Goal: Information Seeking & Learning: Compare options

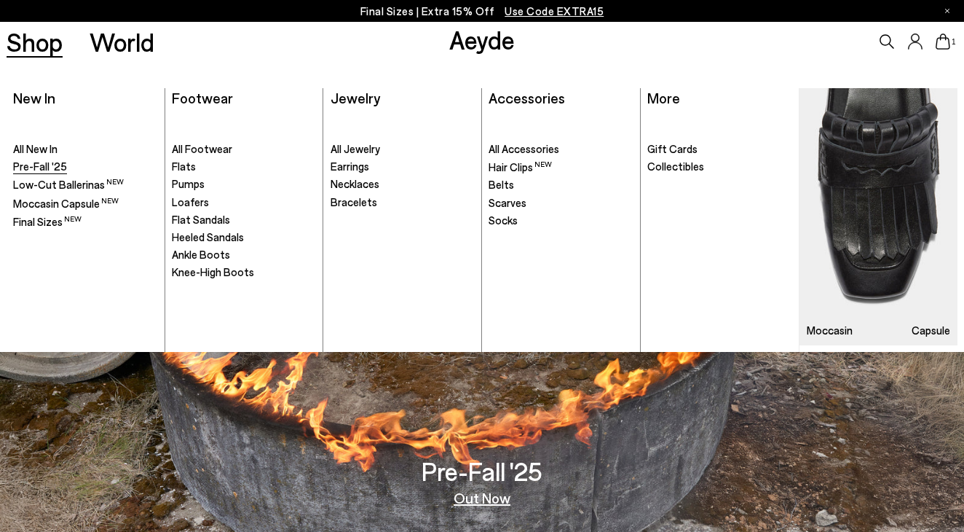
click at [34, 159] on span "Pre-Fall '25" at bounding box center [40, 165] width 54 height 13
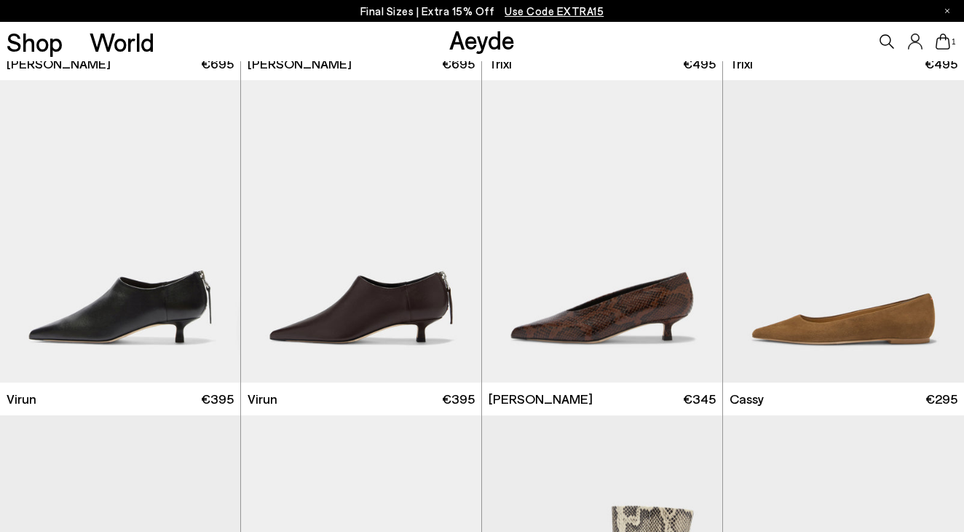
scroll to position [7288, 0]
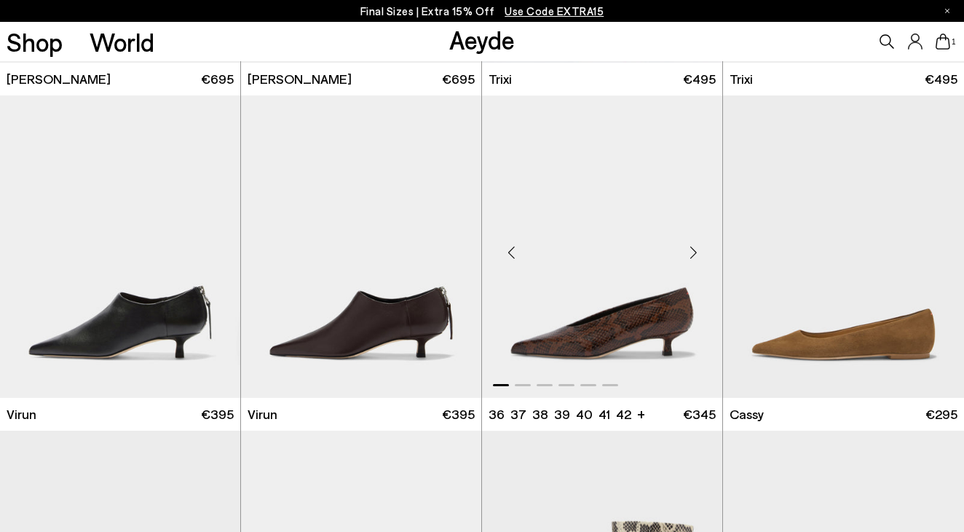
click at [524, 390] on div at bounding box center [602, 381] width 240 height 17
click at [691, 274] on div "Next slide" at bounding box center [693, 252] width 44 height 44
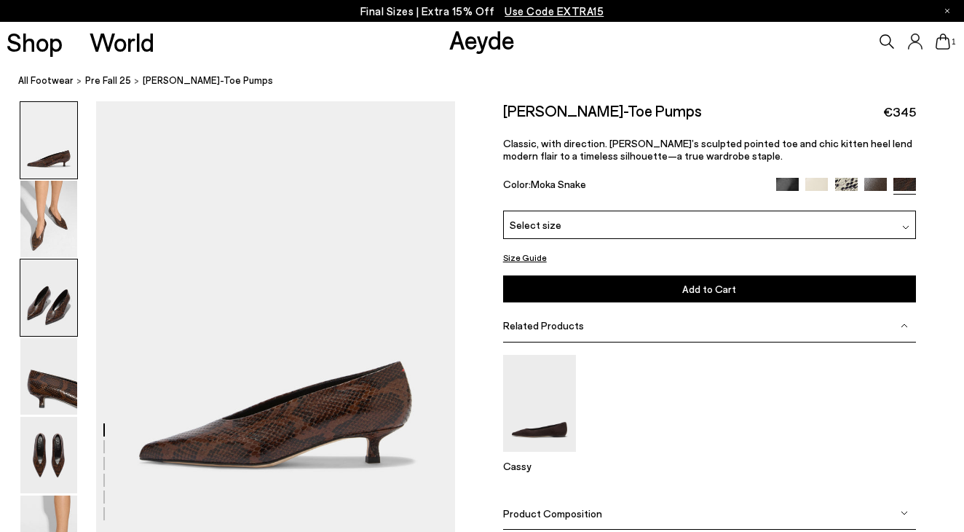
click at [57, 292] on img at bounding box center [48, 297] width 57 height 76
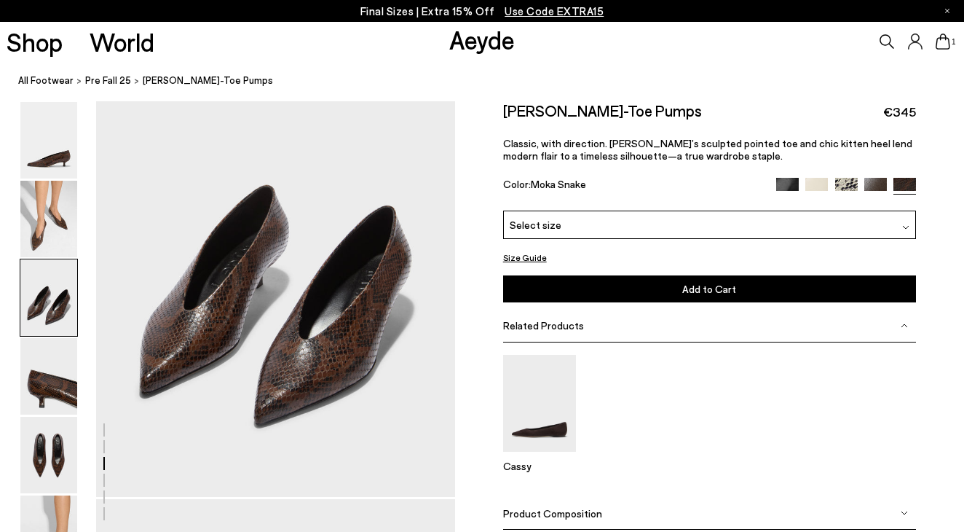
scroll to position [1001, 0]
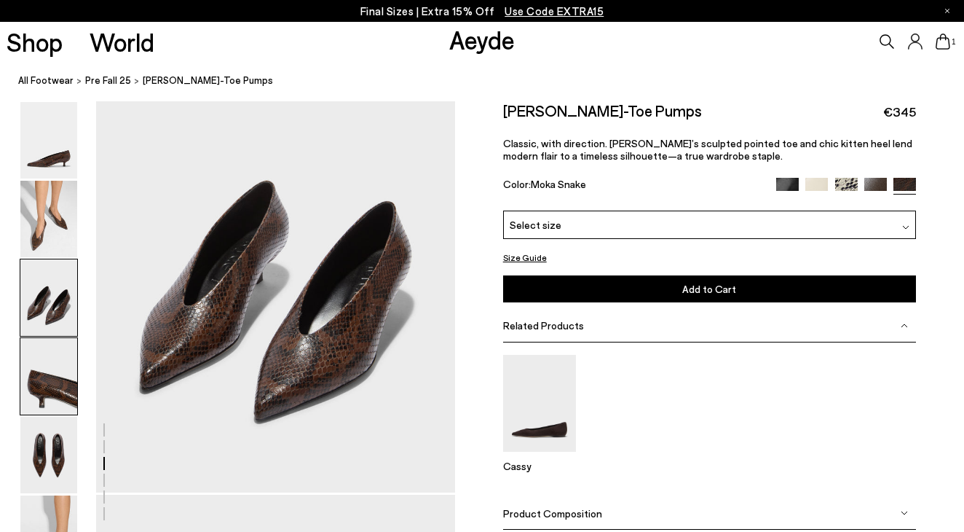
click at [47, 401] on img at bounding box center [48, 376] width 57 height 76
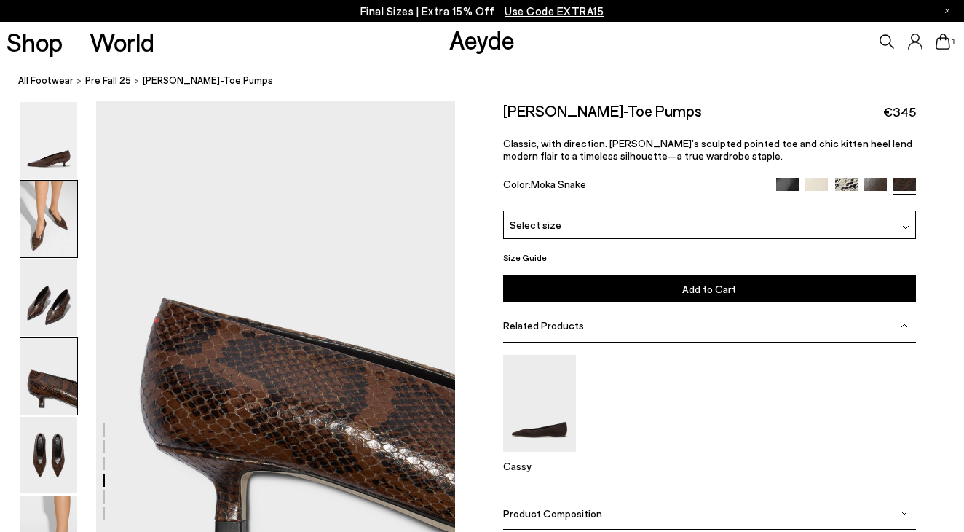
click at [50, 238] on img at bounding box center [48, 219] width 57 height 76
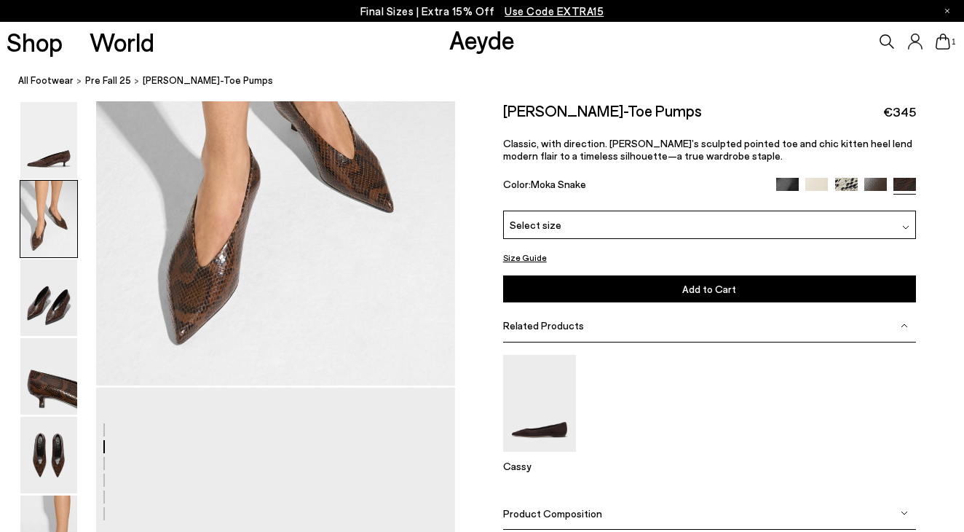
scroll to position [433, 0]
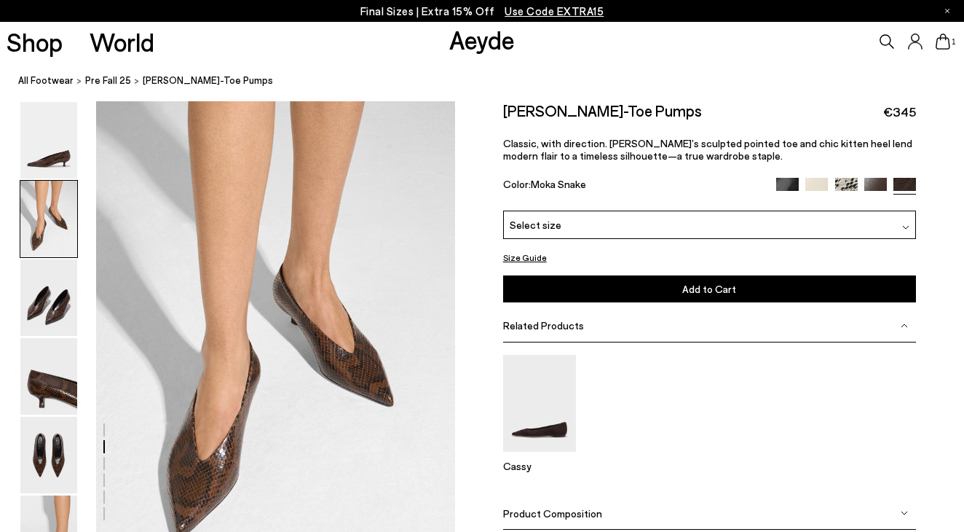
click at [877, 186] on img at bounding box center [875, 189] width 23 height 23
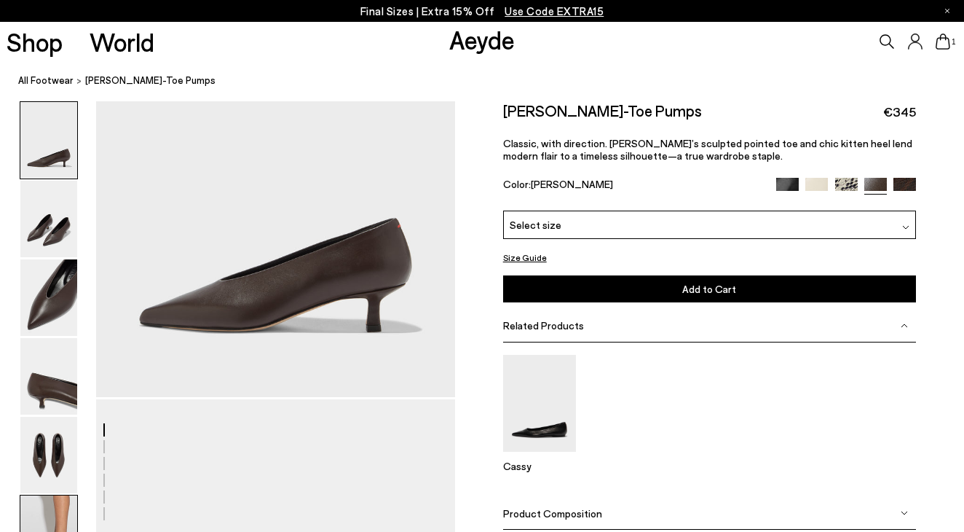
click at [55, 500] on img at bounding box center [48, 533] width 57 height 76
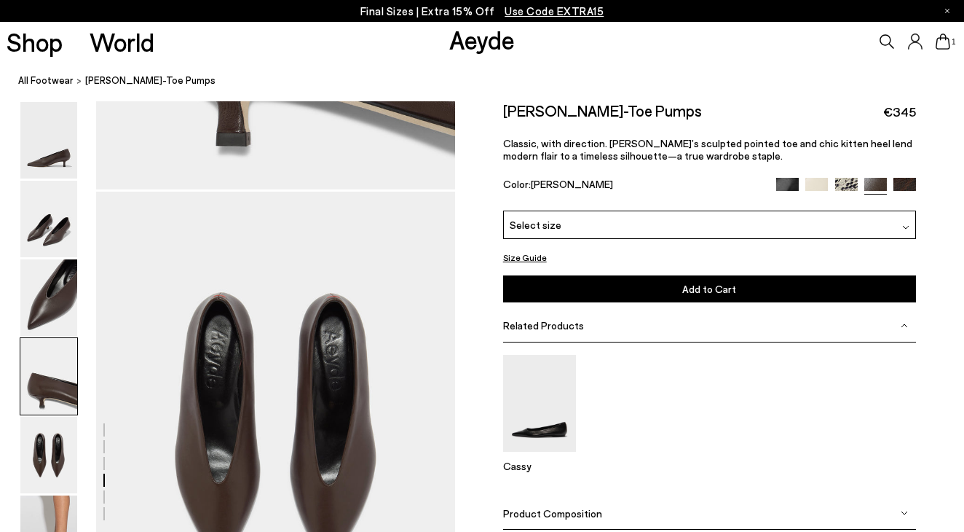
scroll to position [1711, 0]
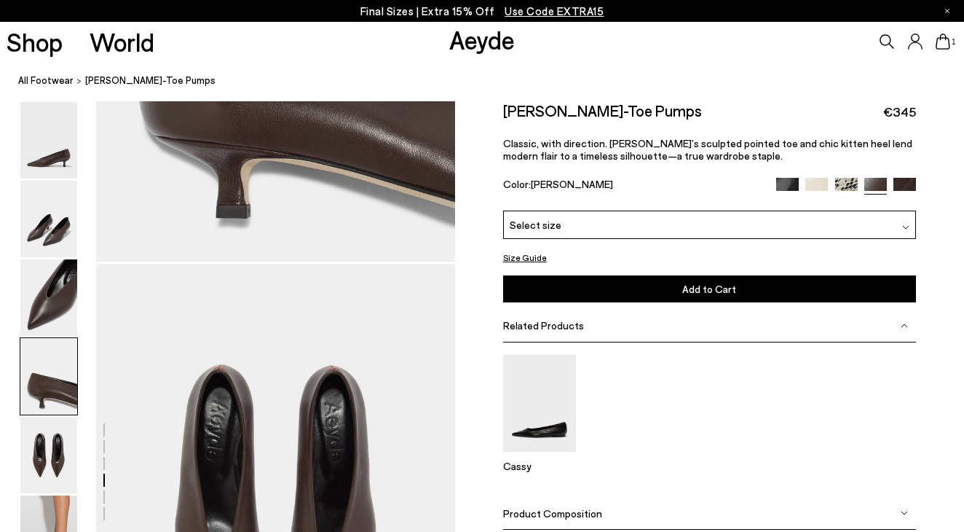
click at [790, 186] on img at bounding box center [787, 189] width 23 height 23
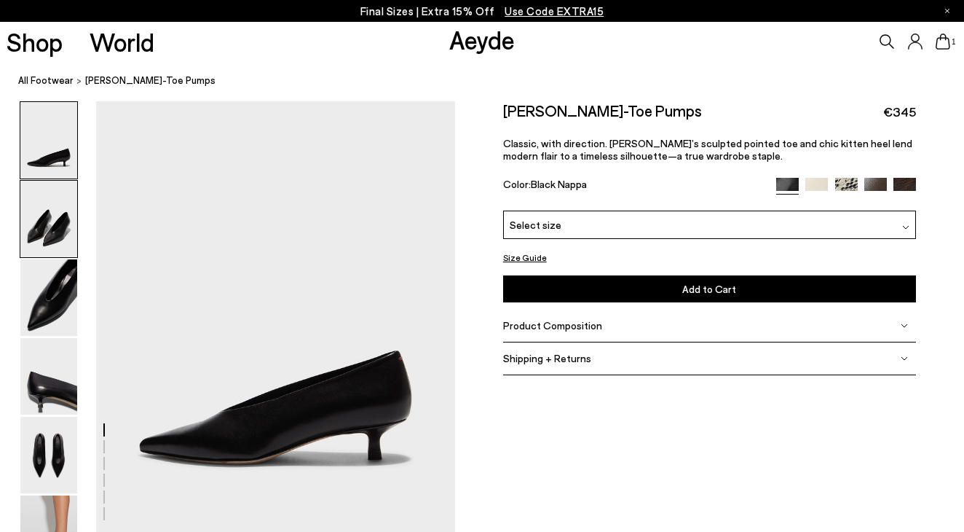
click at [44, 226] on img at bounding box center [48, 219] width 57 height 76
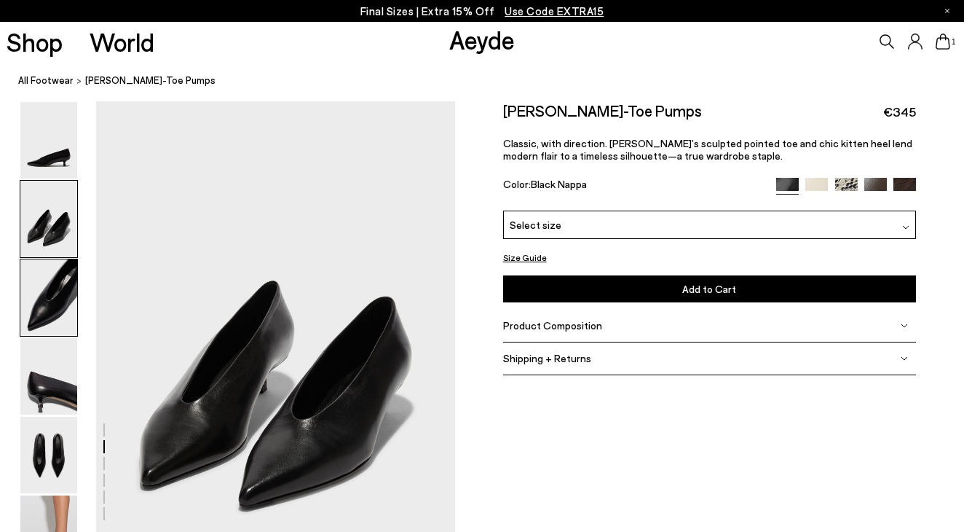
click at [46, 259] on div at bounding box center [49, 298] width 58 height 78
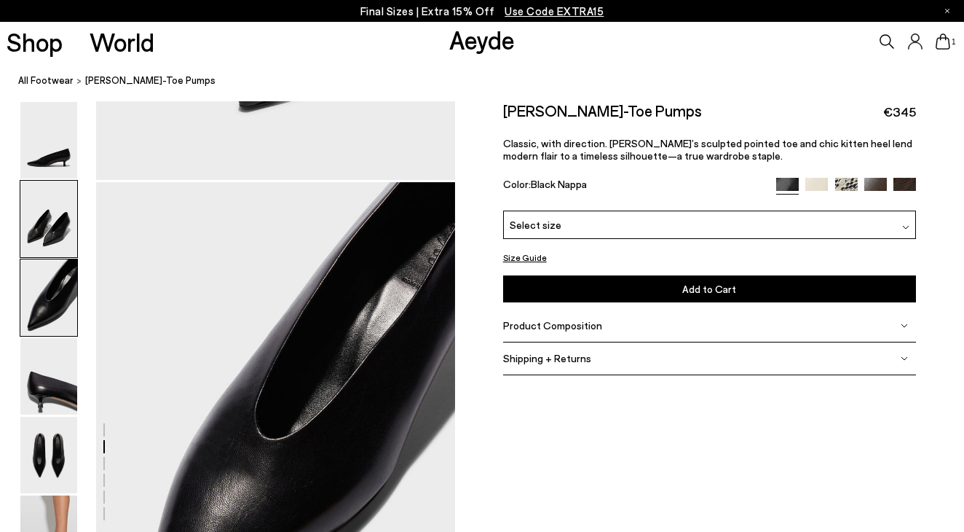
scroll to position [914, 0]
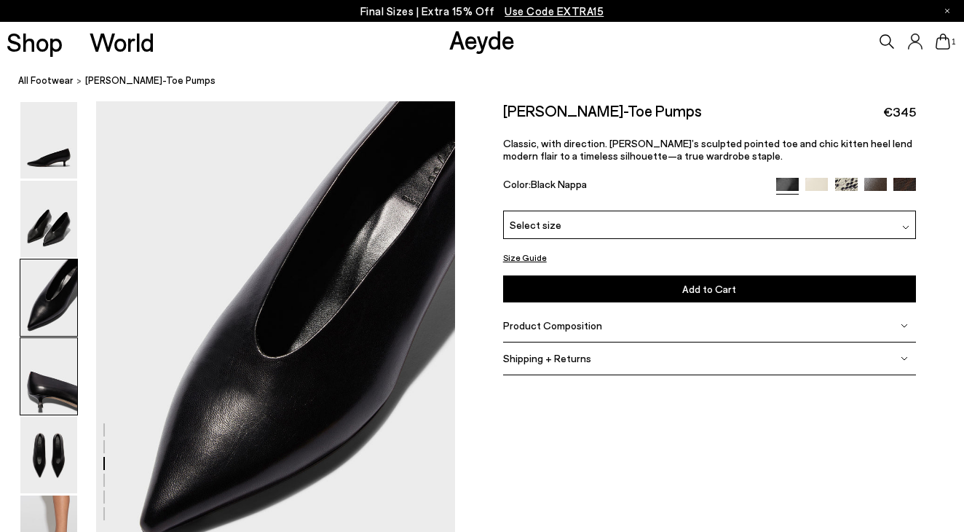
click at [29, 348] on img at bounding box center [48, 376] width 57 height 76
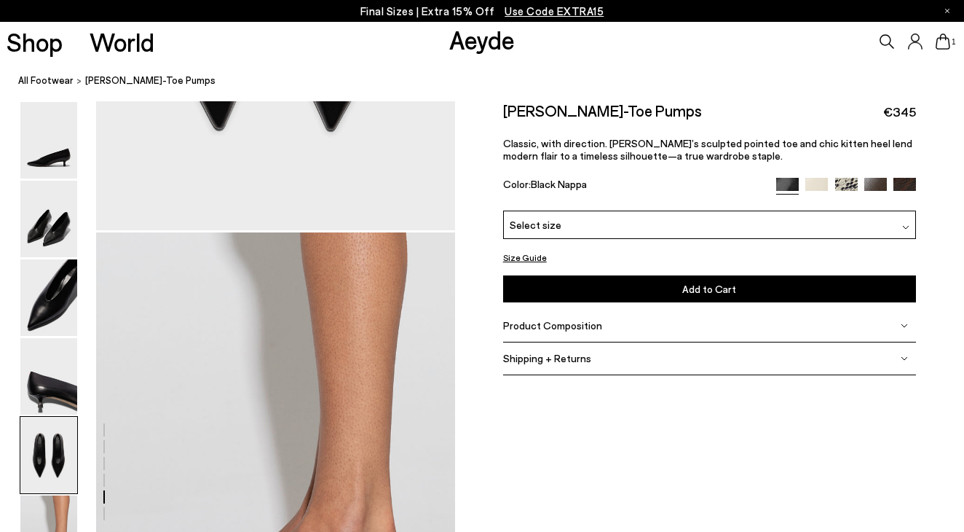
scroll to position [2182, 0]
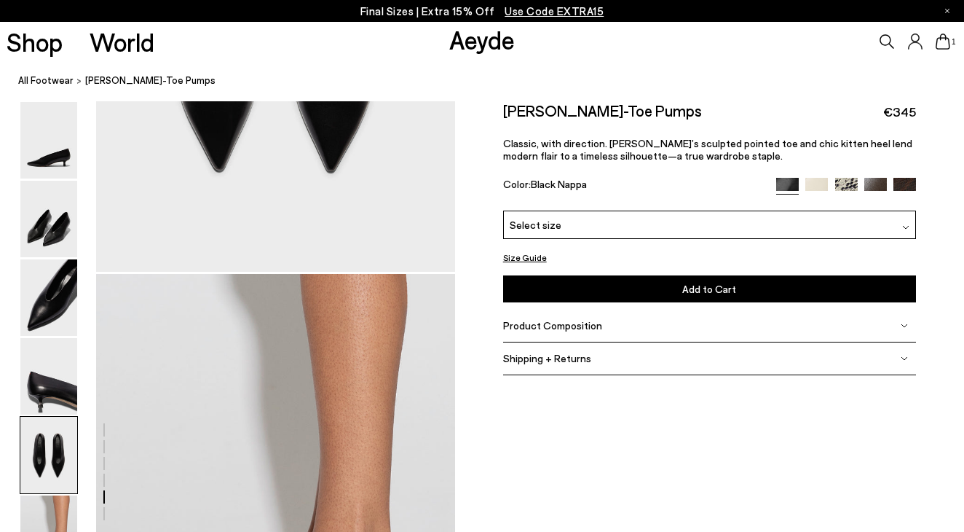
click at [844, 186] on img at bounding box center [846, 189] width 23 height 23
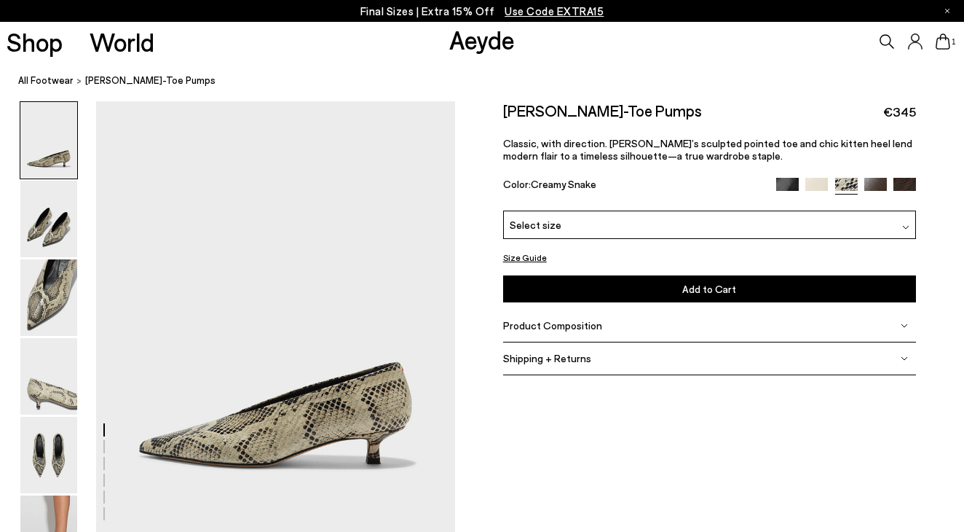
click at [871, 178] on img at bounding box center [875, 189] width 23 height 23
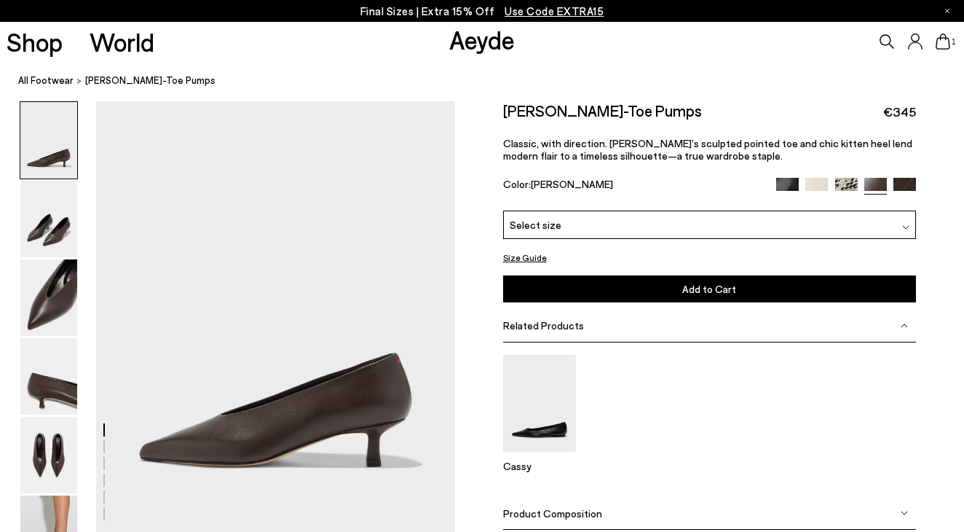
click at [910, 178] on img at bounding box center [905, 189] width 23 height 23
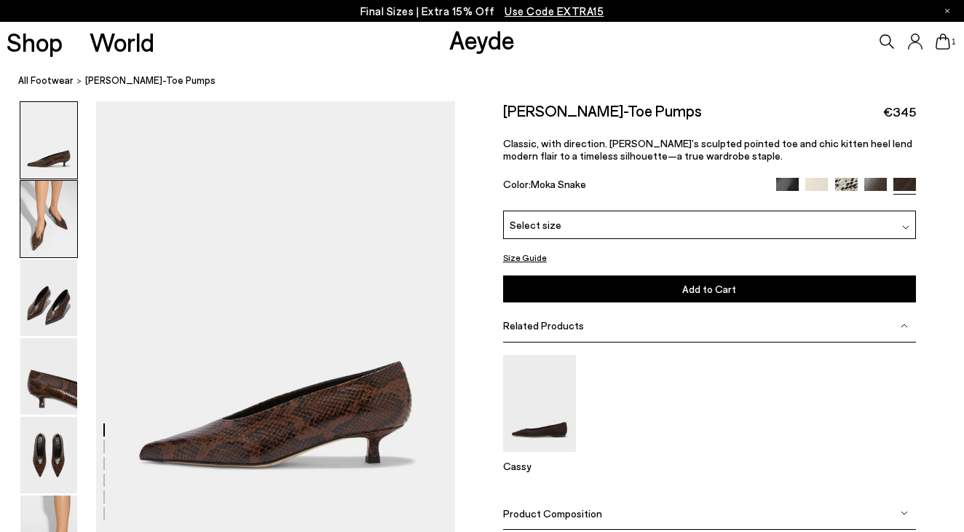
click at [50, 235] on img at bounding box center [48, 219] width 57 height 76
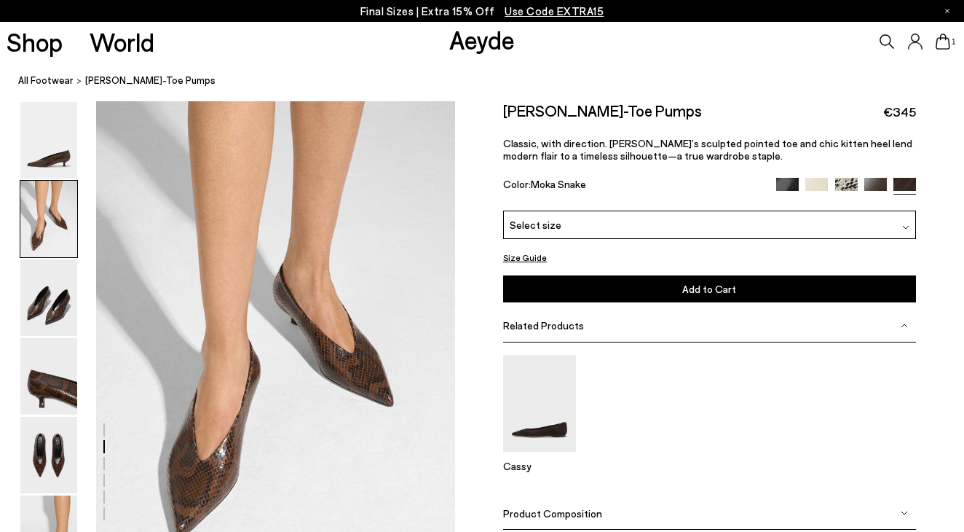
click at [794, 188] on img at bounding box center [787, 189] width 23 height 23
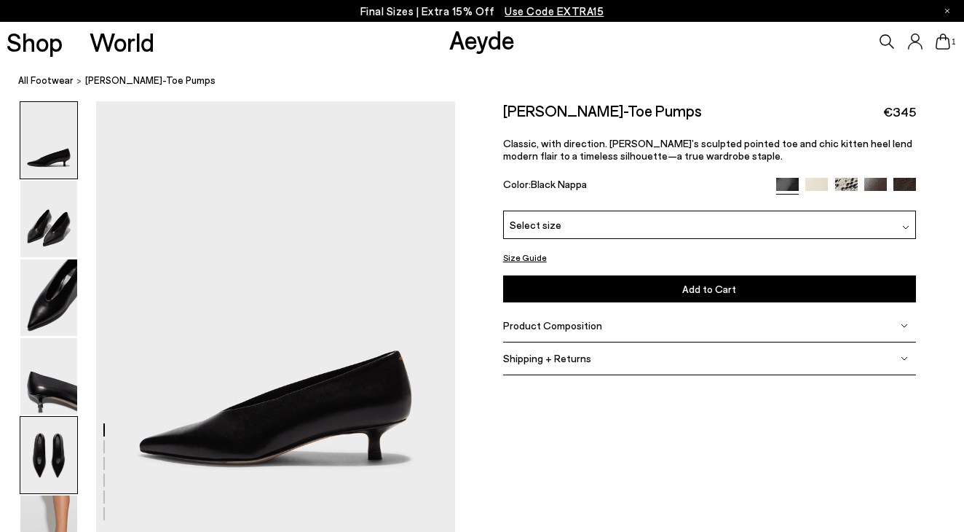
click at [44, 456] on img at bounding box center [48, 455] width 57 height 76
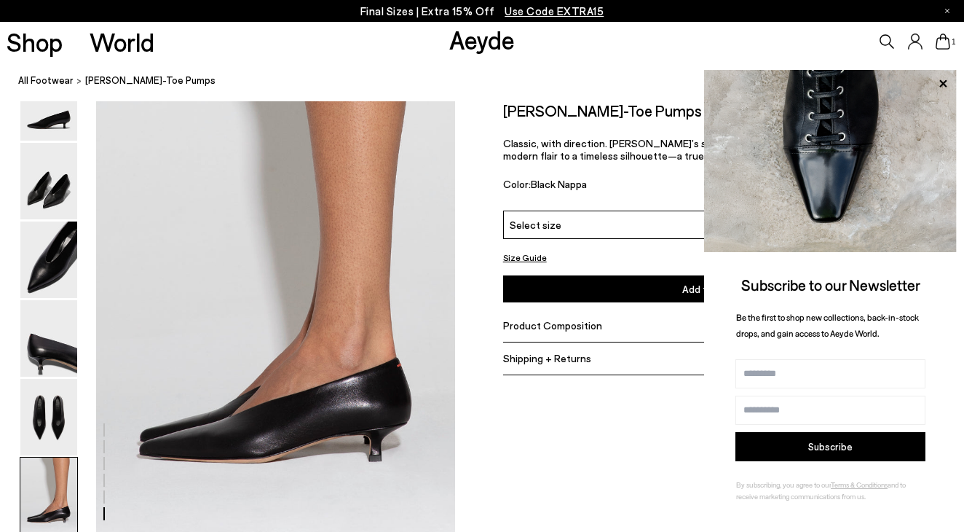
scroll to position [2395, 0]
